Goal: Information Seeking & Learning: Learn about a topic

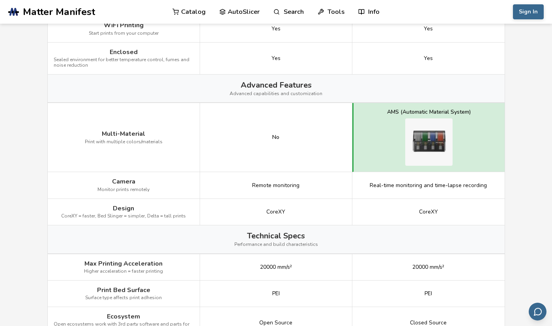
scroll to position [810, 0]
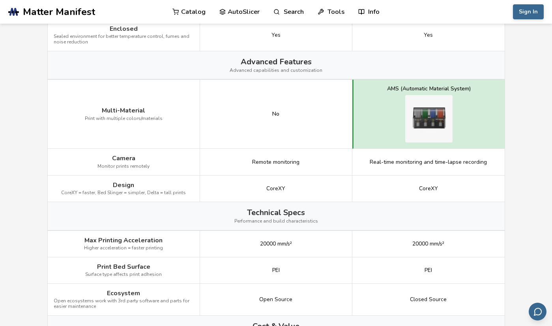
click at [257, 159] on span "Remote monitoring" at bounding box center [275, 162] width 47 height 6
click at [274, 159] on span "Remote monitoring" at bounding box center [275, 162] width 47 height 6
click at [257, 159] on span "Remote monitoring" at bounding box center [275, 162] width 47 height 6
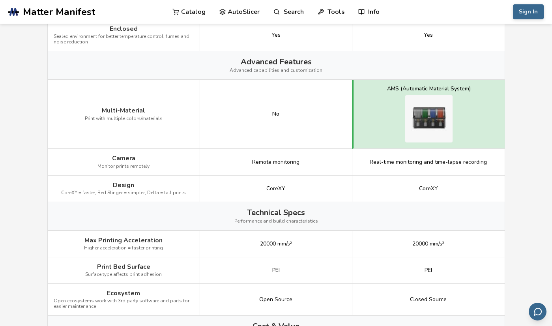
click at [257, 159] on span "Remote monitoring" at bounding box center [275, 162] width 47 height 6
click at [275, 159] on span "Remote monitoring" at bounding box center [275, 162] width 47 height 6
click at [261, 159] on span "Remote monitoring" at bounding box center [275, 162] width 47 height 6
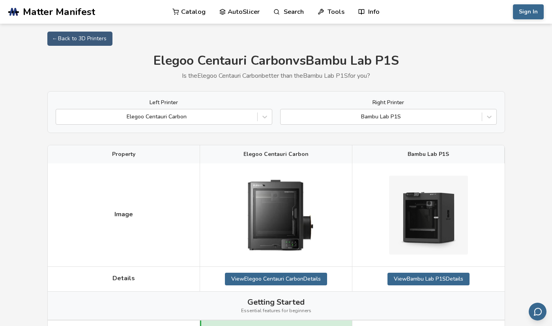
scroll to position [0, 0]
